Goal: Register for event/course

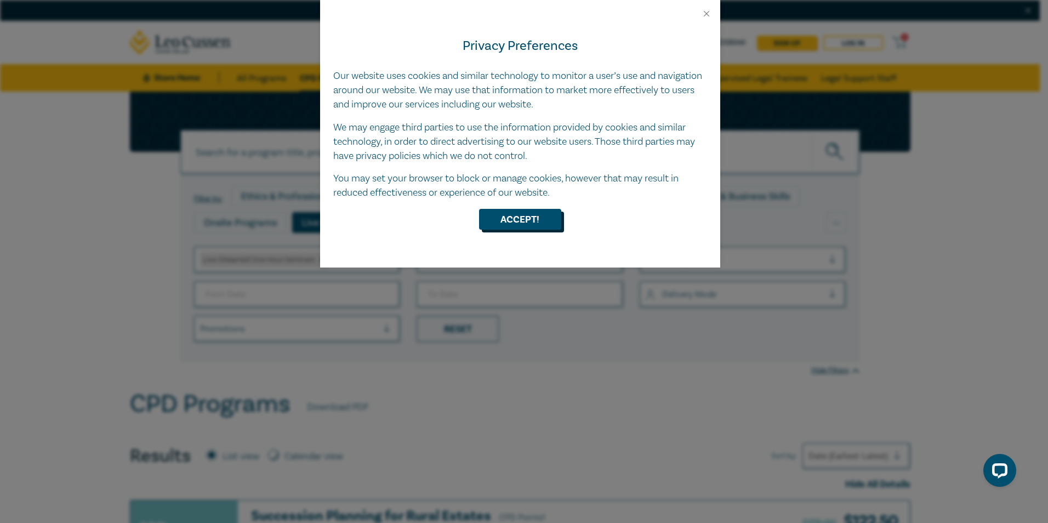
drag, startPoint x: 513, startPoint y: 210, endPoint x: 204, endPoint y: 268, distance: 313.9
click at [513, 210] on button "Accept!" at bounding box center [520, 219] width 82 height 21
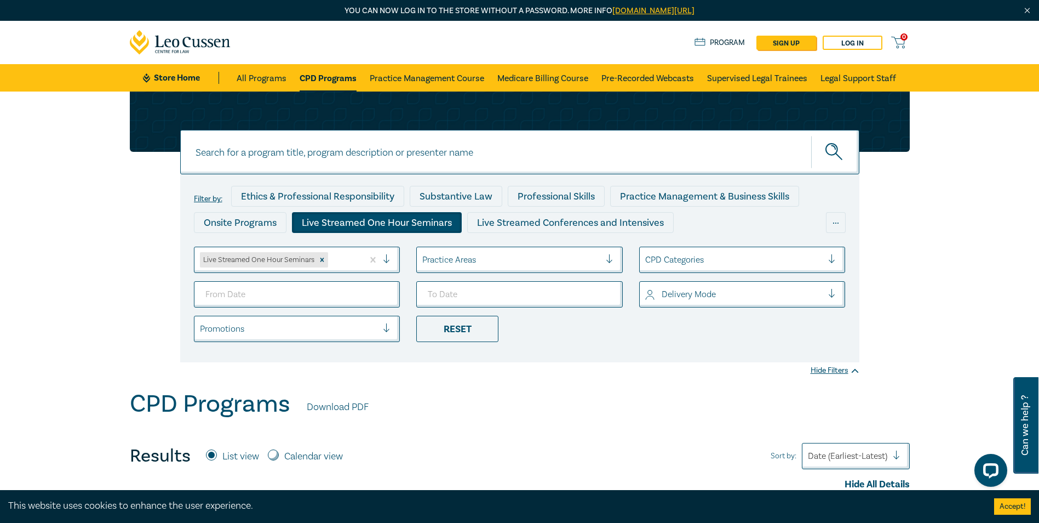
click at [555, 265] on div at bounding box center [511, 260] width 178 height 14
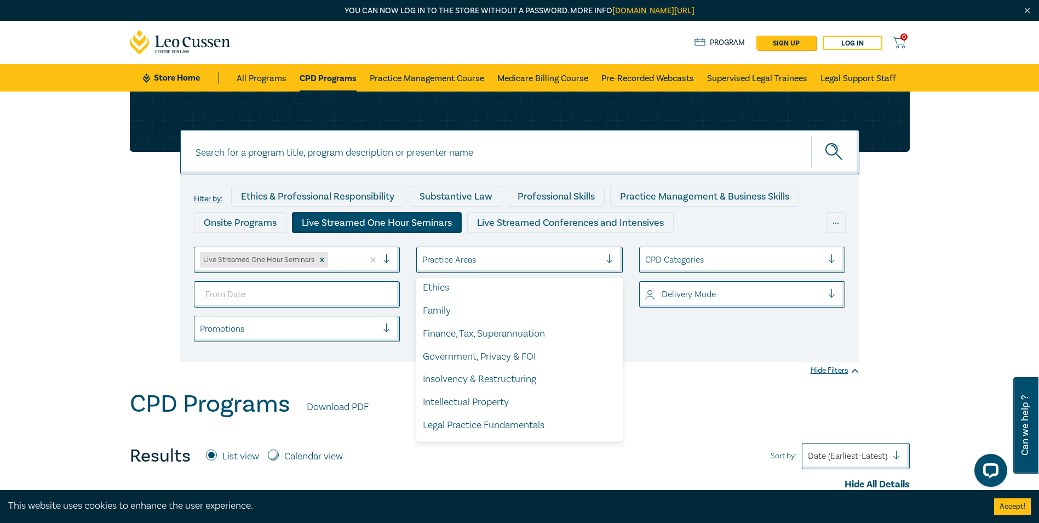
scroll to position [219, 0]
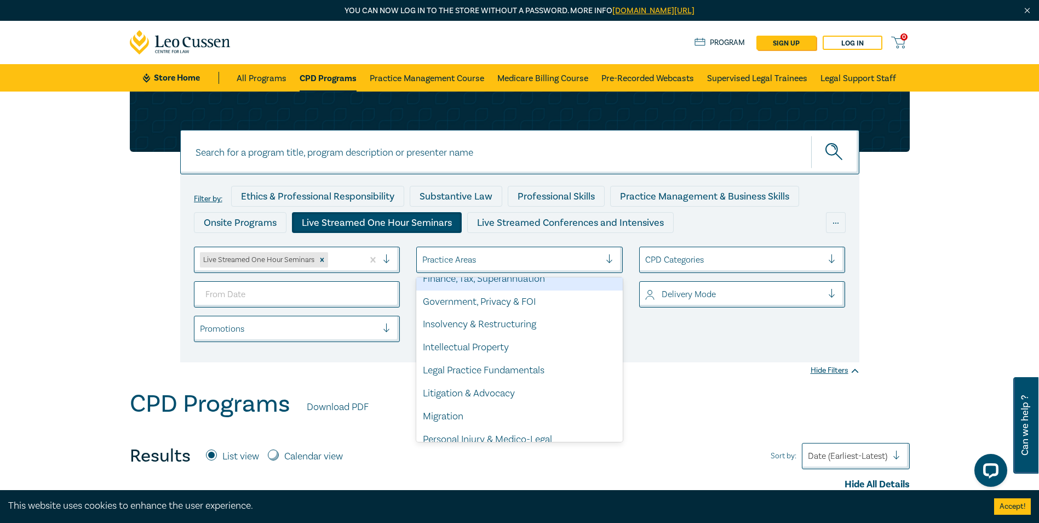
click at [820, 261] on div at bounding box center [734, 260] width 178 height 14
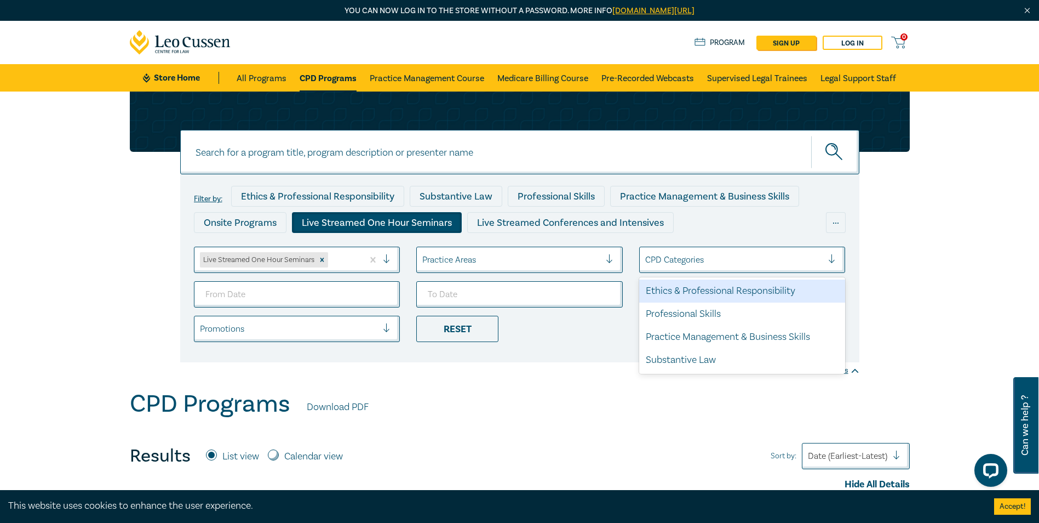
click at [696, 295] on div "Ethics & Professional Responsibility" at bounding box center [742, 290] width 207 height 23
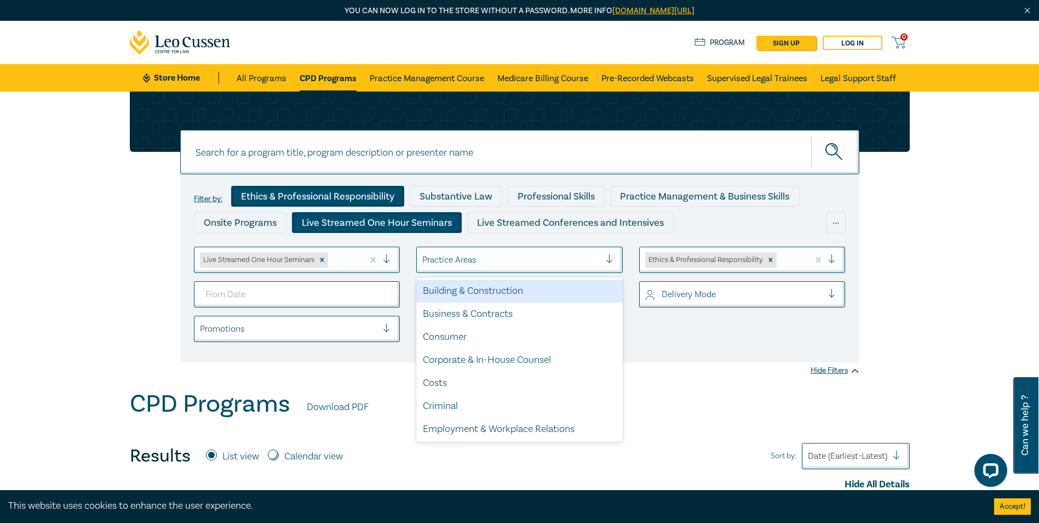
click at [560, 255] on div at bounding box center [511, 260] width 178 height 14
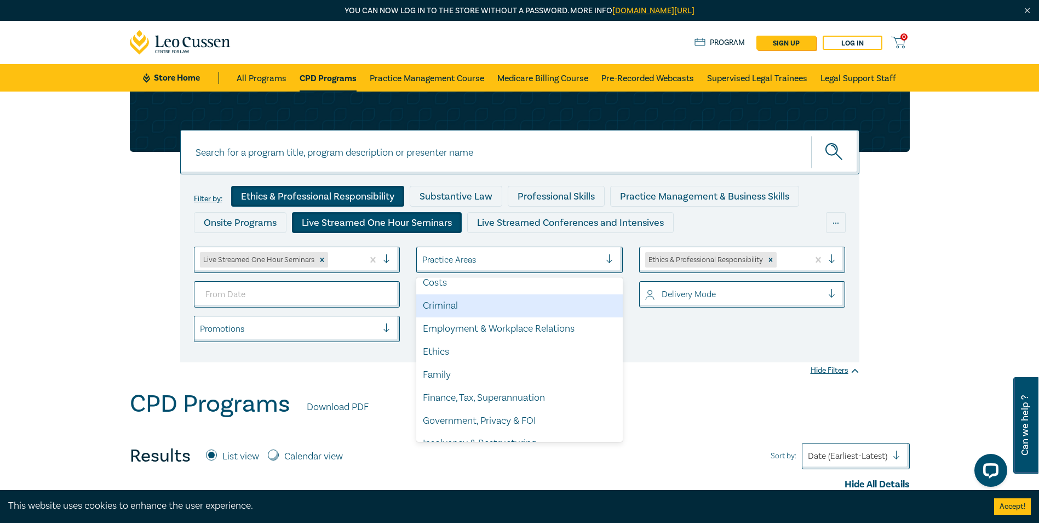
scroll to position [110, 0]
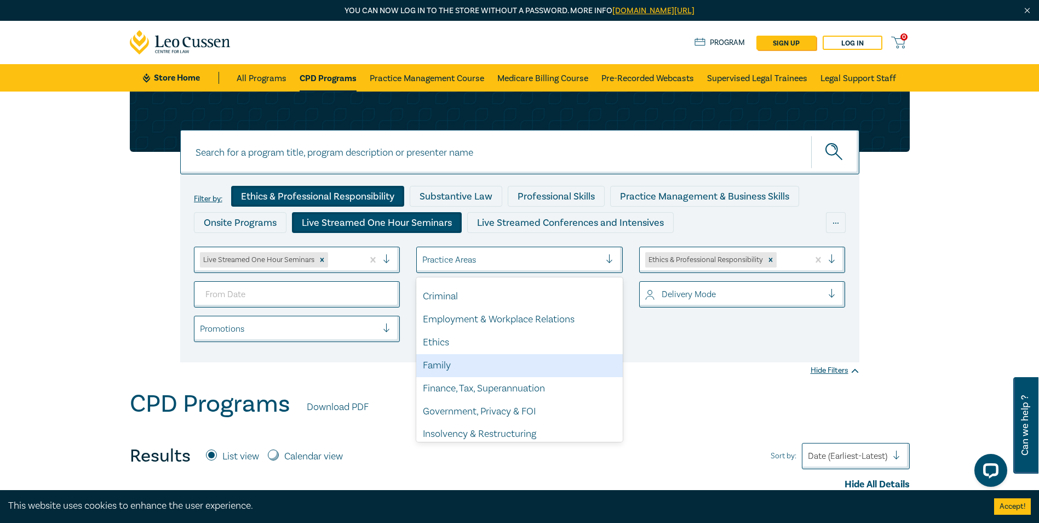
click at [545, 370] on div "Family" at bounding box center [519, 365] width 207 height 23
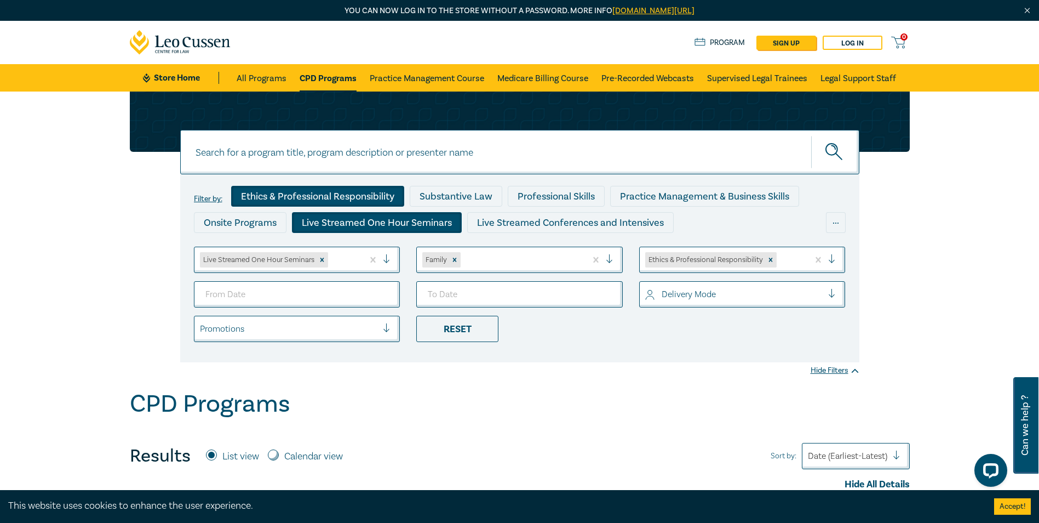
click at [832, 264] on div at bounding box center [836, 259] width 16 height 11
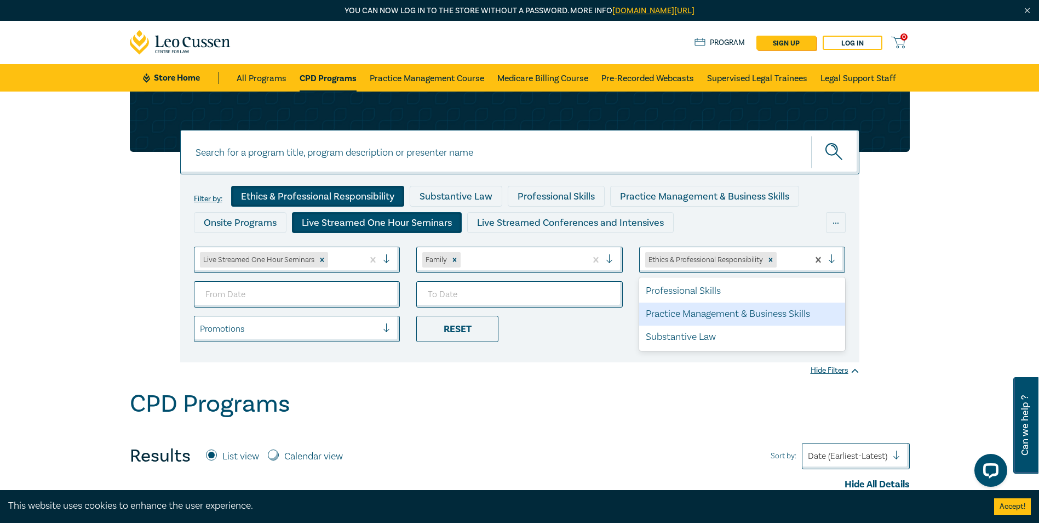
click at [751, 321] on div "Practice Management & Business Skills" at bounding box center [742, 313] width 207 height 23
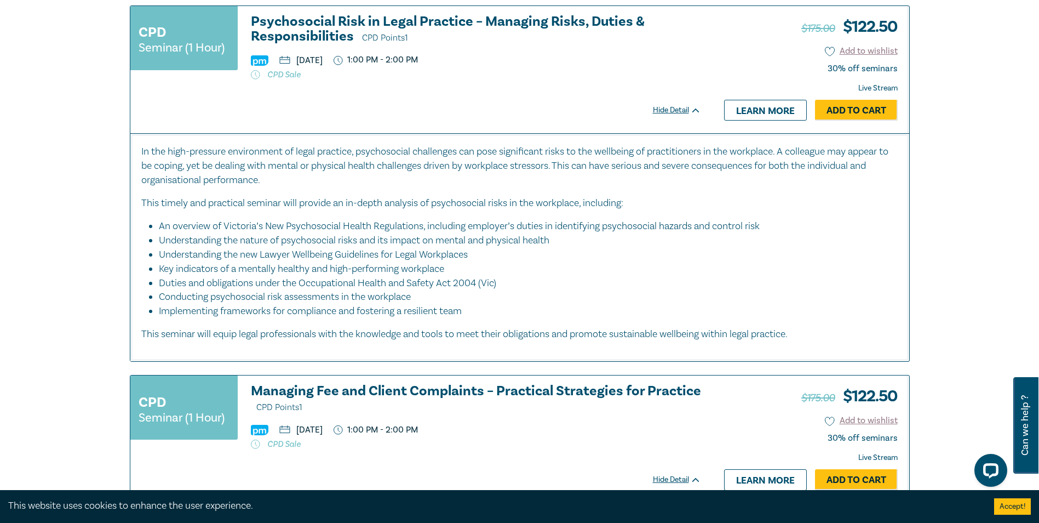
scroll to position [1589, 0]
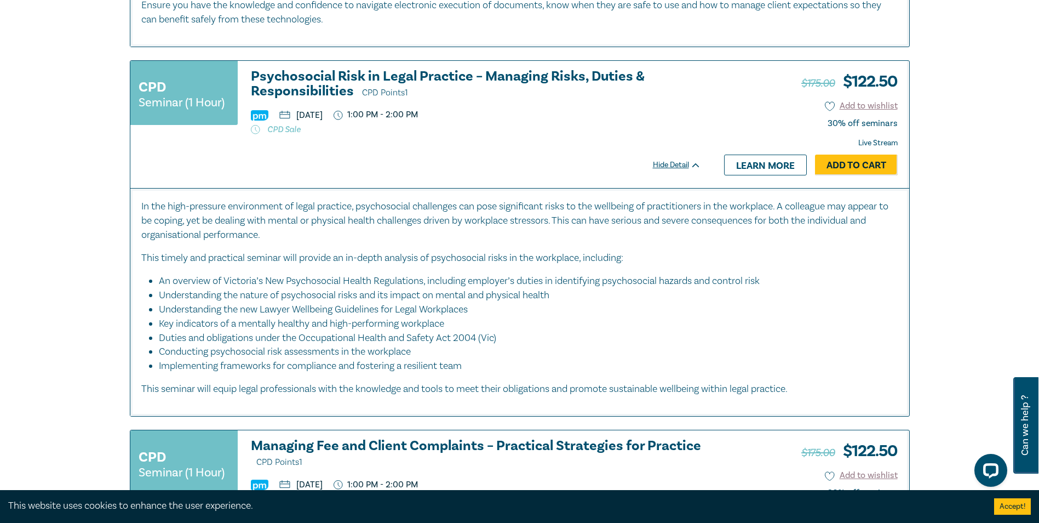
click at [401, 74] on h3 "Psychosocial Risk in Legal Practice – Managing Risks, Duties & Responsibilities…" at bounding box center [476, 84] width 450 height 31
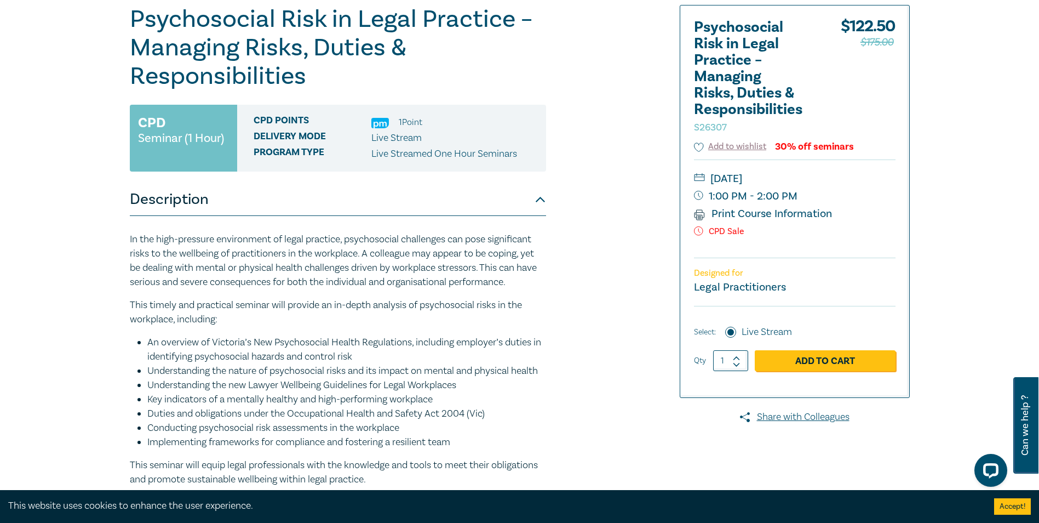
scroll to position [164, 0]
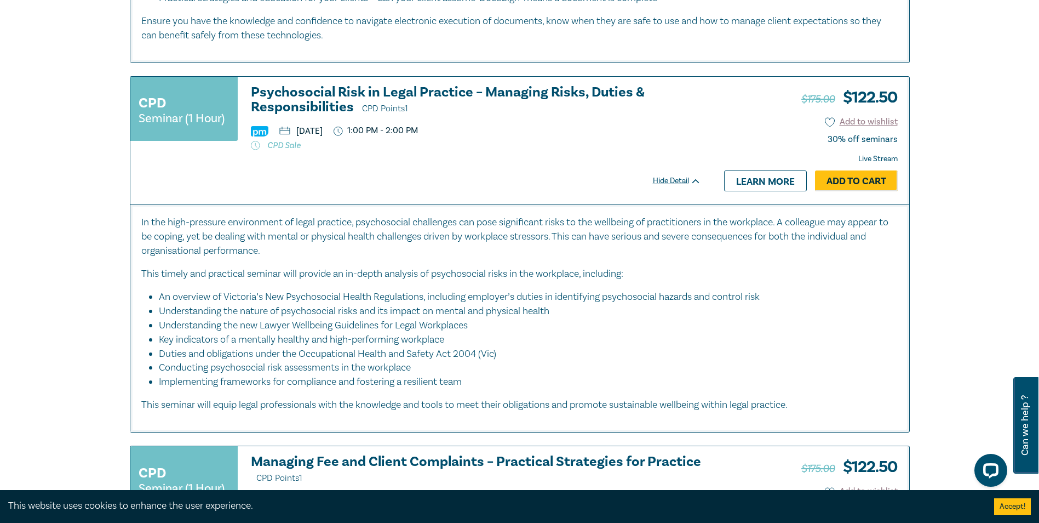
scroll to position [1450, 0]
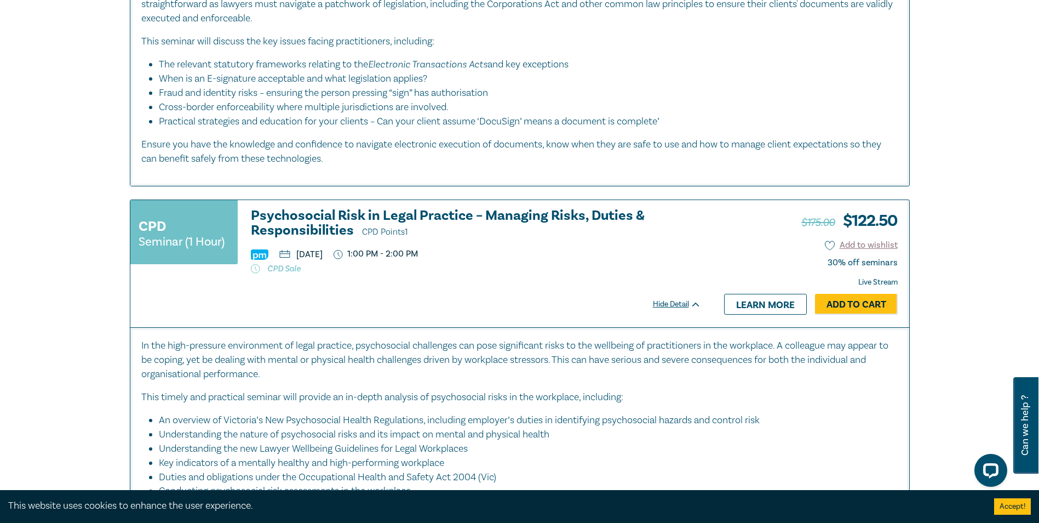
click at [435, 218] on h3 "Psychosocial Risk in Legal Practice – Managing Risks, Duties & Responsibilities…" at bounding box center [476, 223] width 450 height 31
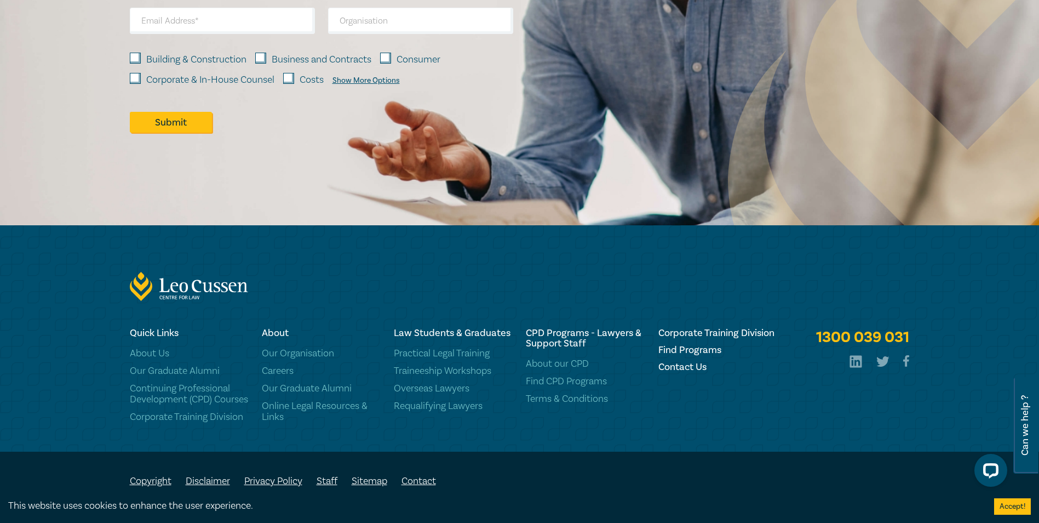
scroll to position [2600, 0]
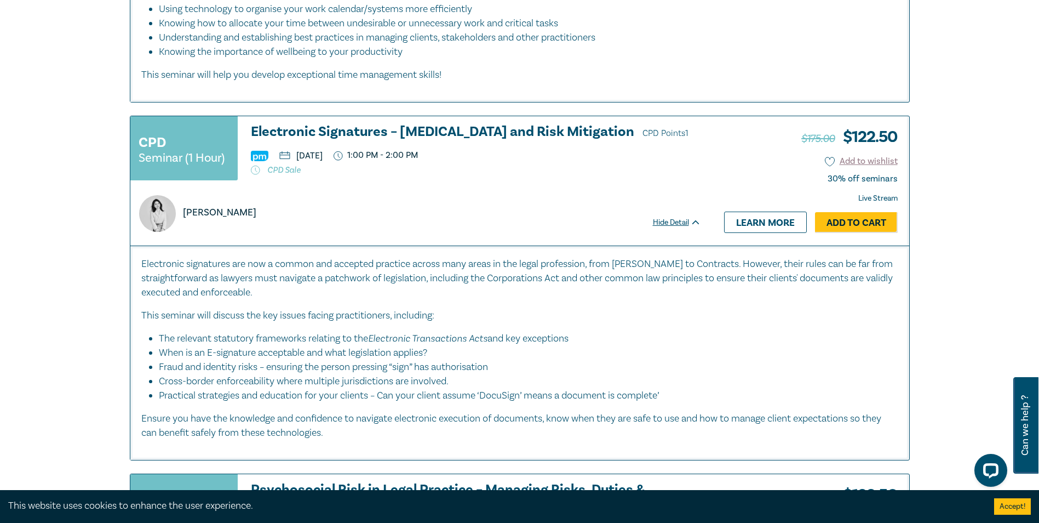
click at [94, 184] on div "Filter by: Ethics & Professional Responsibility Substantive Law Professional Sk…" at bounding box center [519, 55] width 1039 height 2279
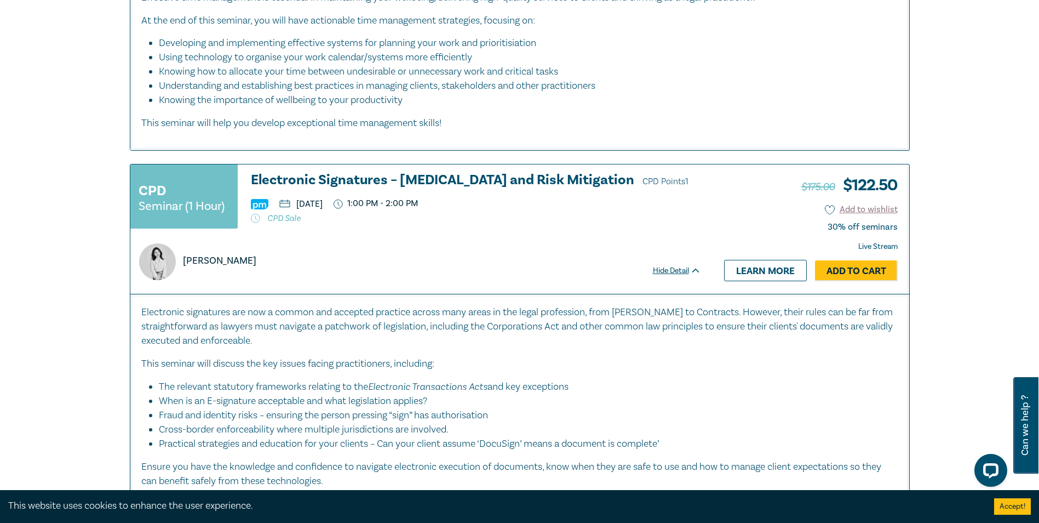
scroll to position [1176, 0]
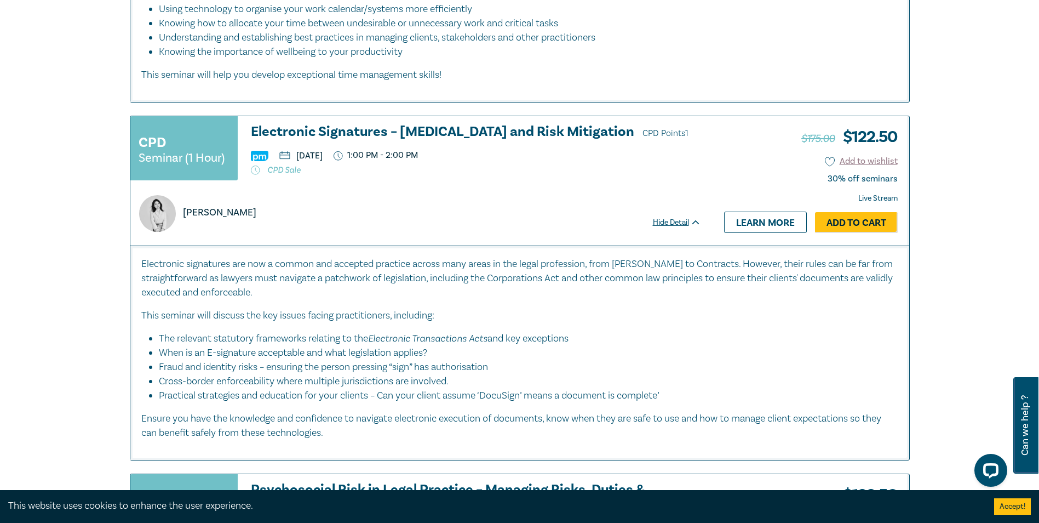
click at [418, 137] on h3 "Electronic Signatures – [MEDICAL_DATA] and Risk Mitigation CPD Points 1" at bounding box center [476, 132] width 450 height 16
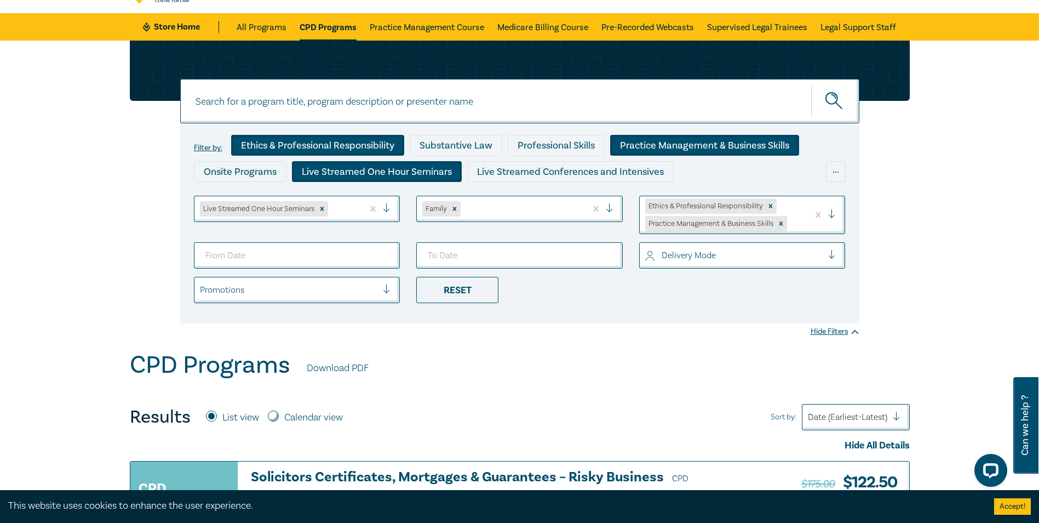
scroll to position [25, 0]
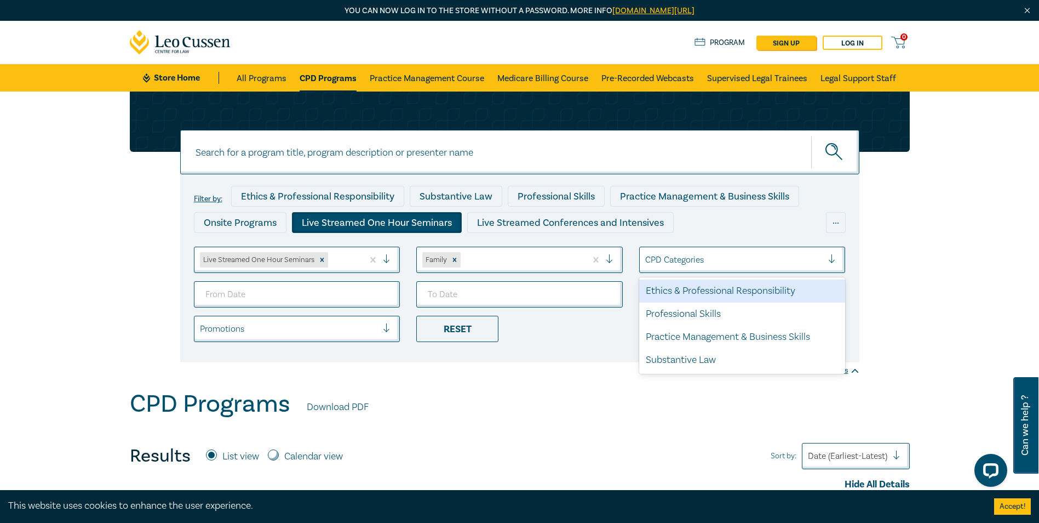
click at [827, 262] on div "CPD Categories" at bounding box center [734, 259] width 189 height 19
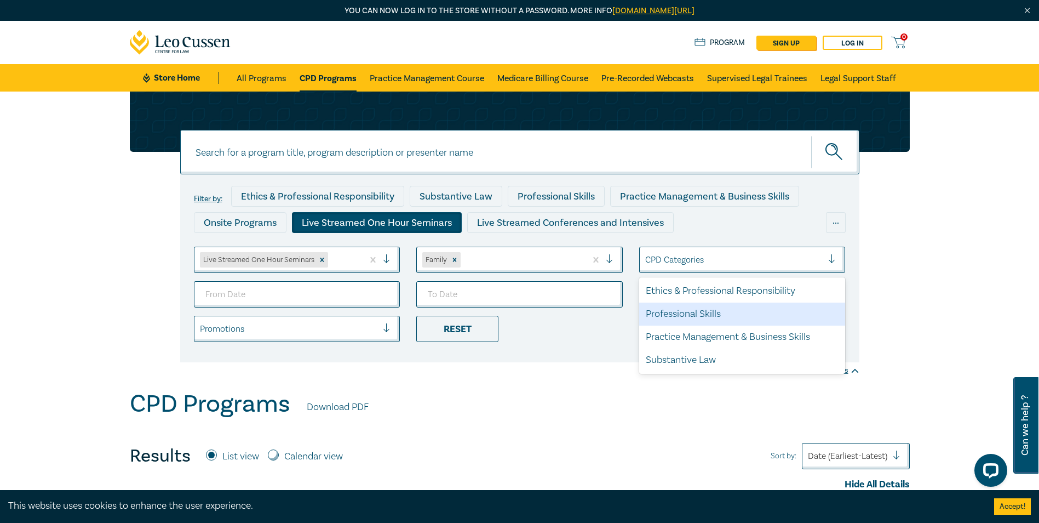
click at [722, 312] on div "Professional Skills" at bounding box center [742, 313] width 207 height 23
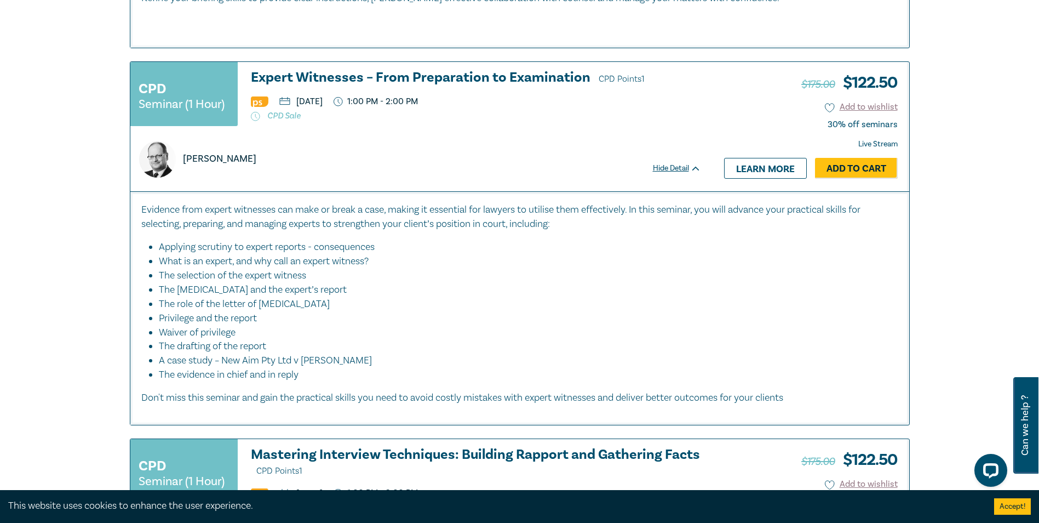
scroll to position [1151, 0]
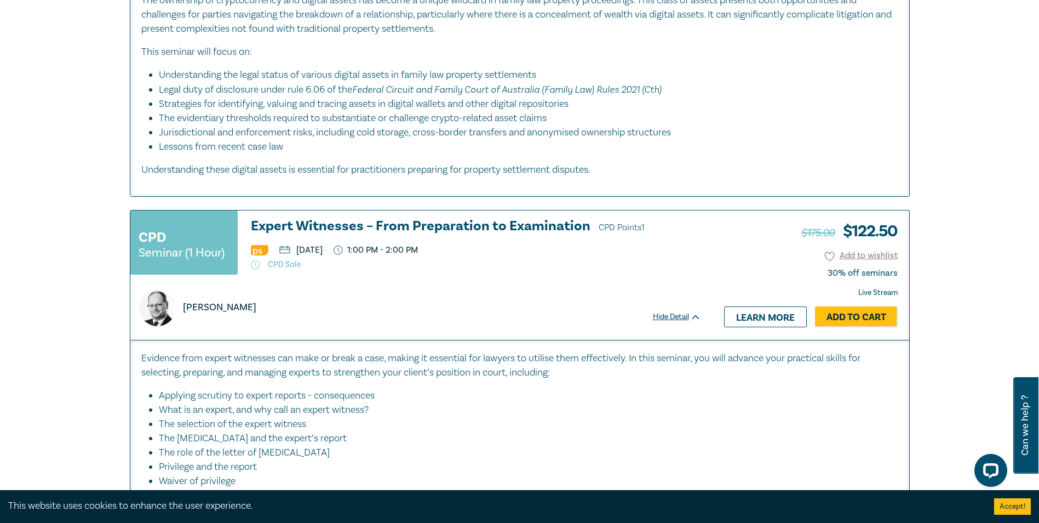
scroll to position [1808, 0]
